Goal: Complete application form

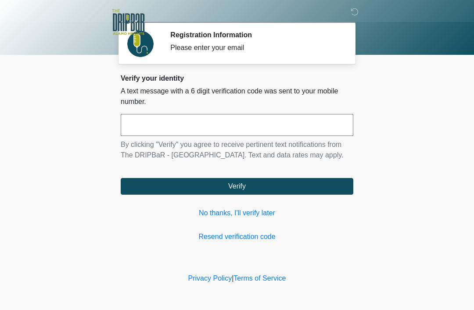
click at [261, 215] on link "No thanks, I'll verify later" at bounding box center [237, 213] width 232 height 11
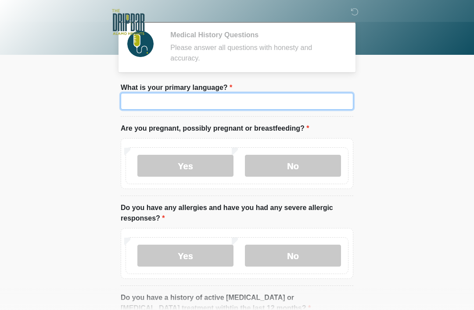
click at [267, 94] on input "What is your primary language?" at bounding box center [237, 101] width 232 height 17
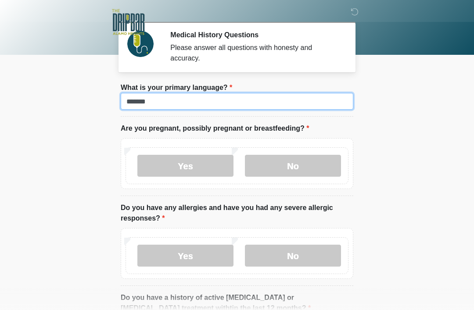
type input "*******"
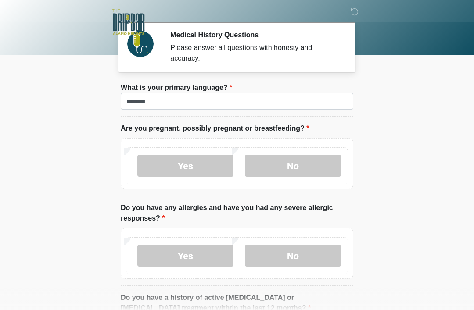
click at [308, 166] on label "No" at bounding box center [293, 166] width 96 height 22
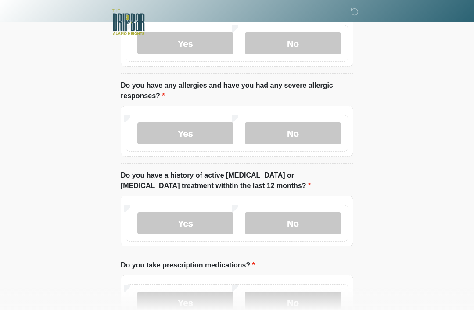
scroll to position [123, 0]
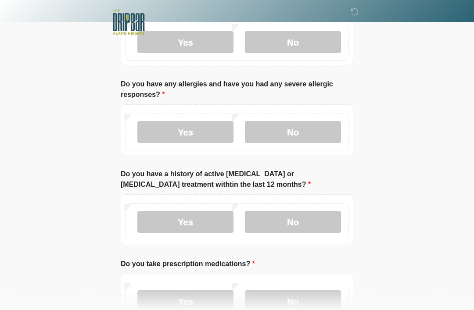
click at [299, 131] on label "No" at bounding box center [293, 132] width 96 height 22
click at [313, 221] on label "No" at bounding box center [293, 222] width 96 height 22
click at [306, 310] on label "No" at bounding box center [293, 301] width 96 height 22
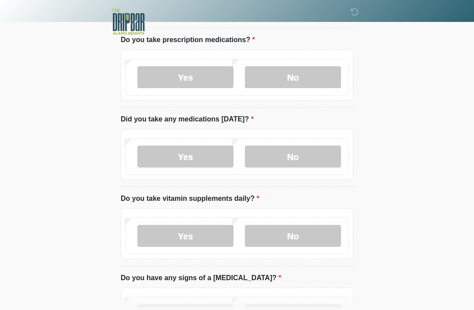
scroll to position [358, 0]
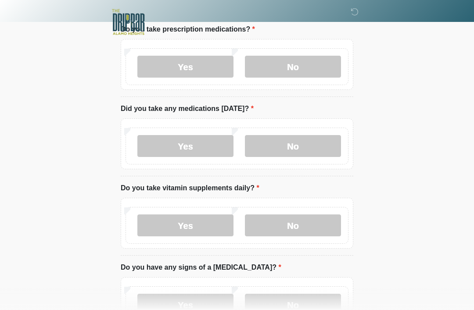
click at [320, 146] on label "No" at bounding box center [293, 146] width 96 height 22
click at [324, 226] on label "No" at bounding box center [293, 225] width 96 height 22
click at [305, 306] on label "No" at bounding box center [293, 305] width 96 height 22
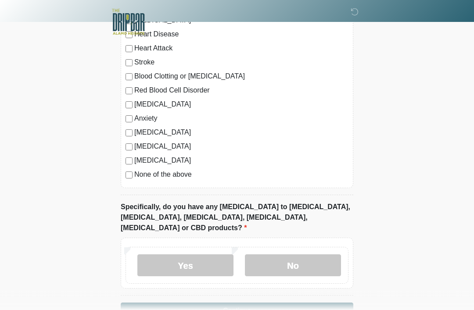
scroll to position [731, 0]
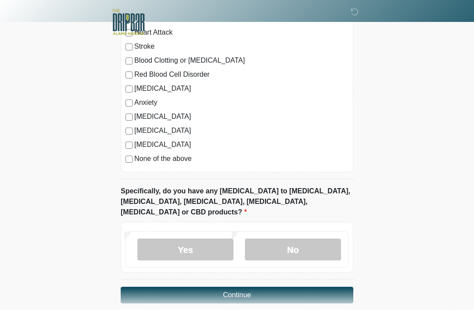
click at [311, 239] on label "No" at bounding box center [293, 250] width 96 height 22
click at [297, 288] on button "Continue" at bounding box center [237, 295] width 232 height 17
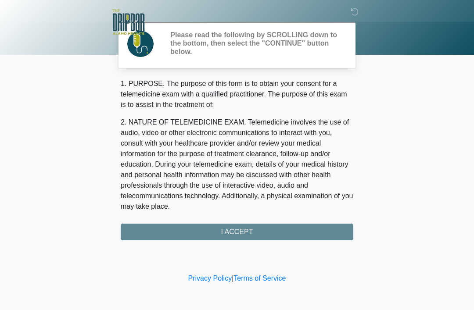
scroll to position [0, 0]
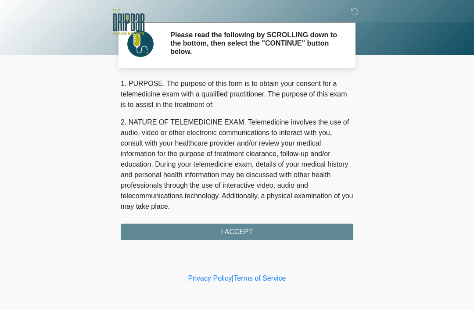
click at [328, 232] on div "1. PURPOSE. The purpose of this form is to obtain your consent for a telemedici…" at bounding box center [237, 160] width 232 height 162
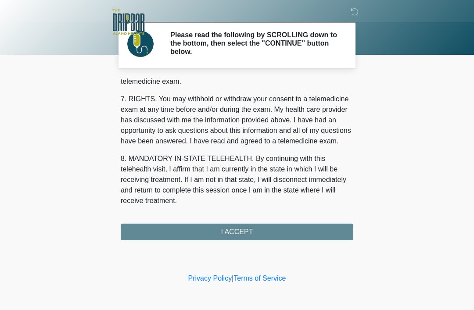
scroll to position [385, 0]
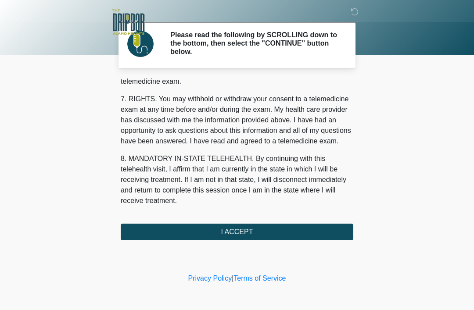
click at [266, 233] on button "I ACCEPT" at bounding box center [237, 232] width 232 height 17
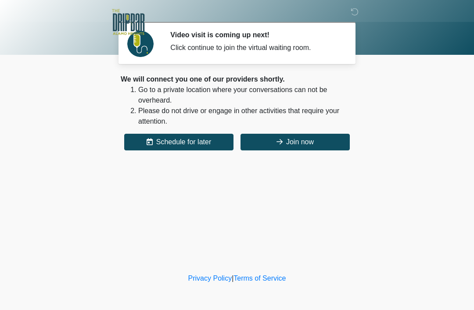
click at [292, 141] on button "Join now" at bounding box center [294, 142] width 109 height 17
